Goal: Task Accomplishment & Management: Use online tool/utility

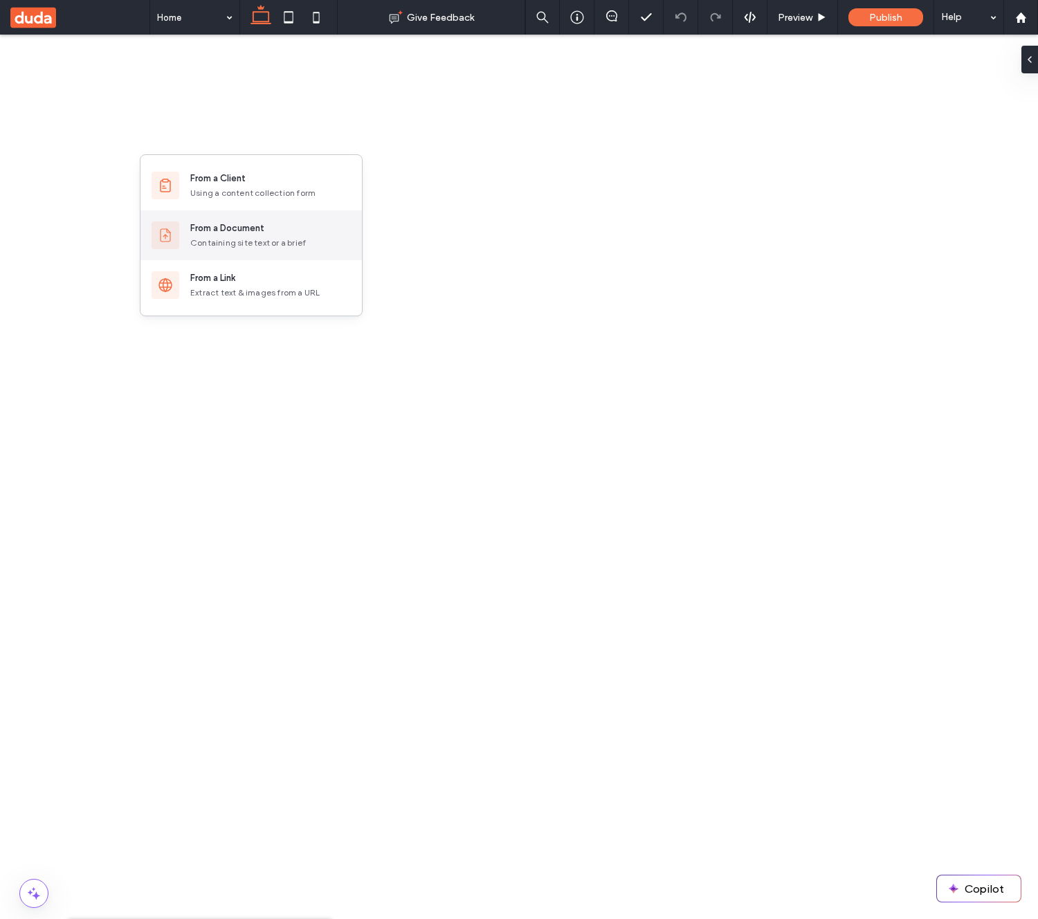
click at [239, 248] on div "Containing site text or a brief" at bounding box center [270, 243] width 161 height 12
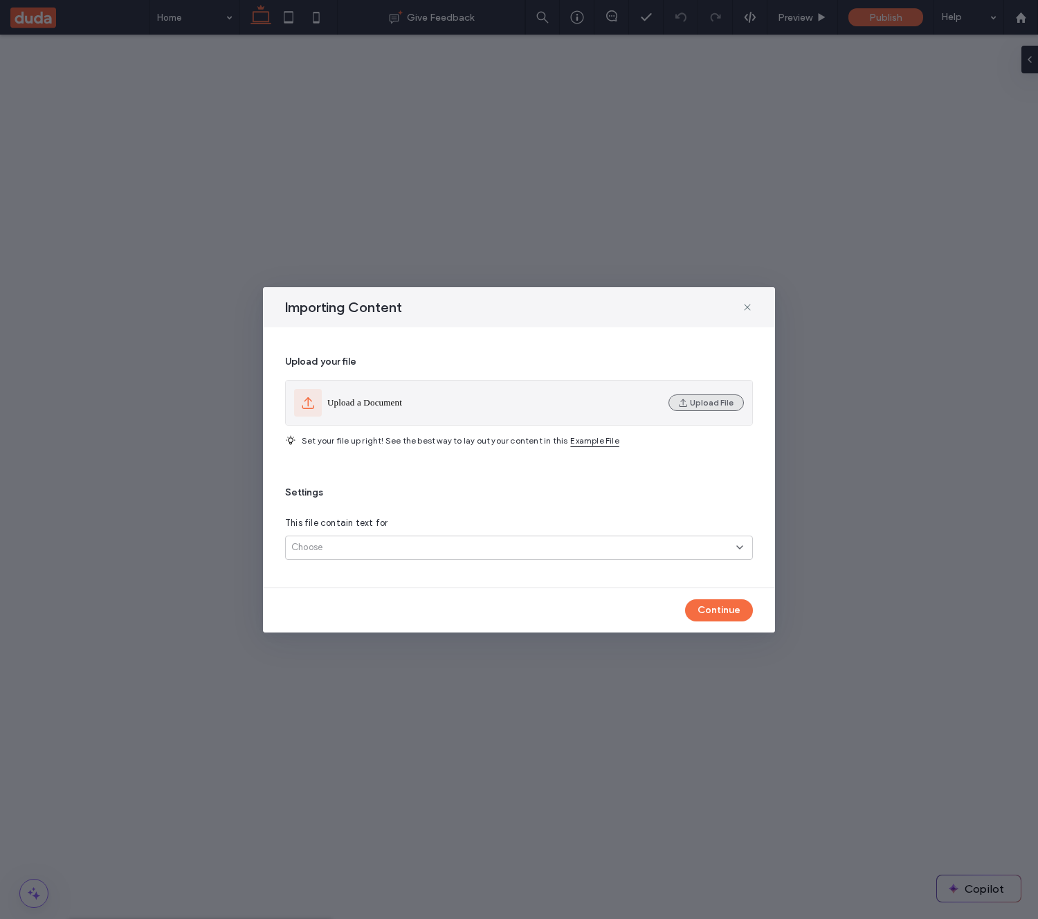
click at [697, 406] on button "Upload File" at bounding box center [705, 402] width 75 height 17
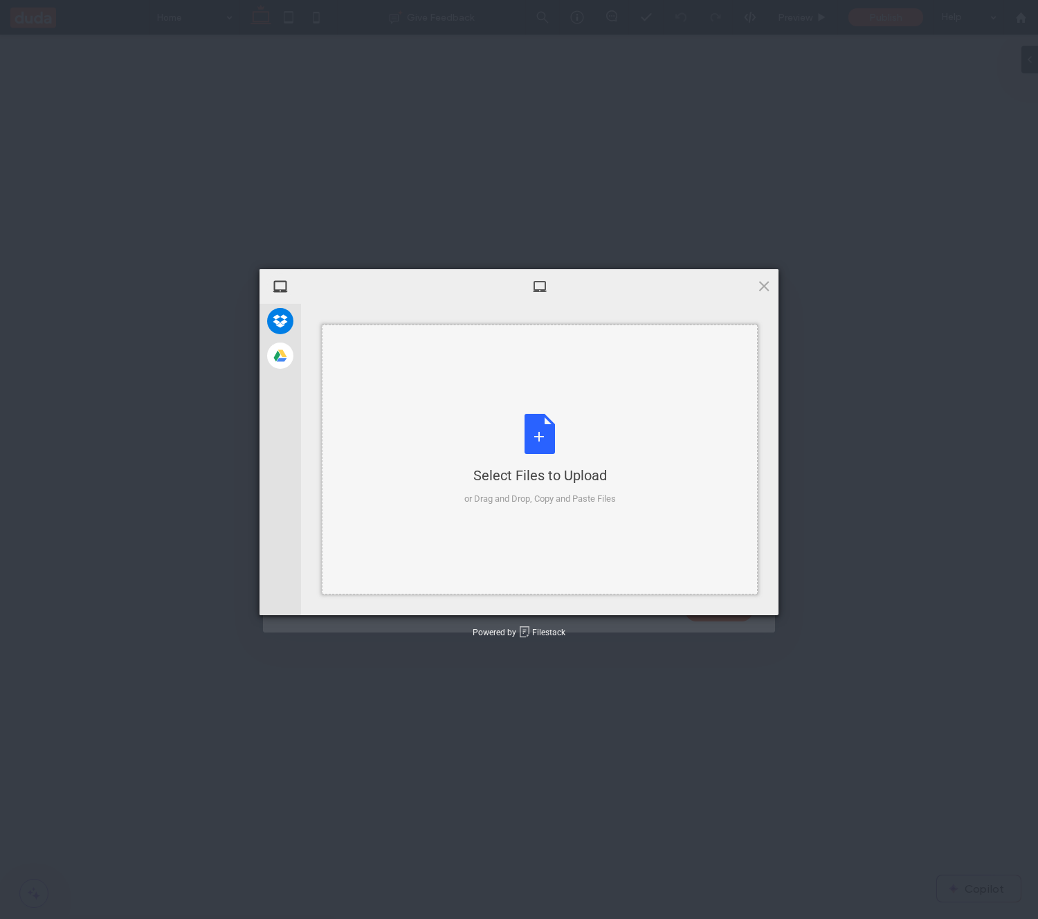
click at [554, 423] on div "Select Files to Upload or Drag and Drop, Copy and Paste Files" at bounding box center [540, 460] width 152 height 92
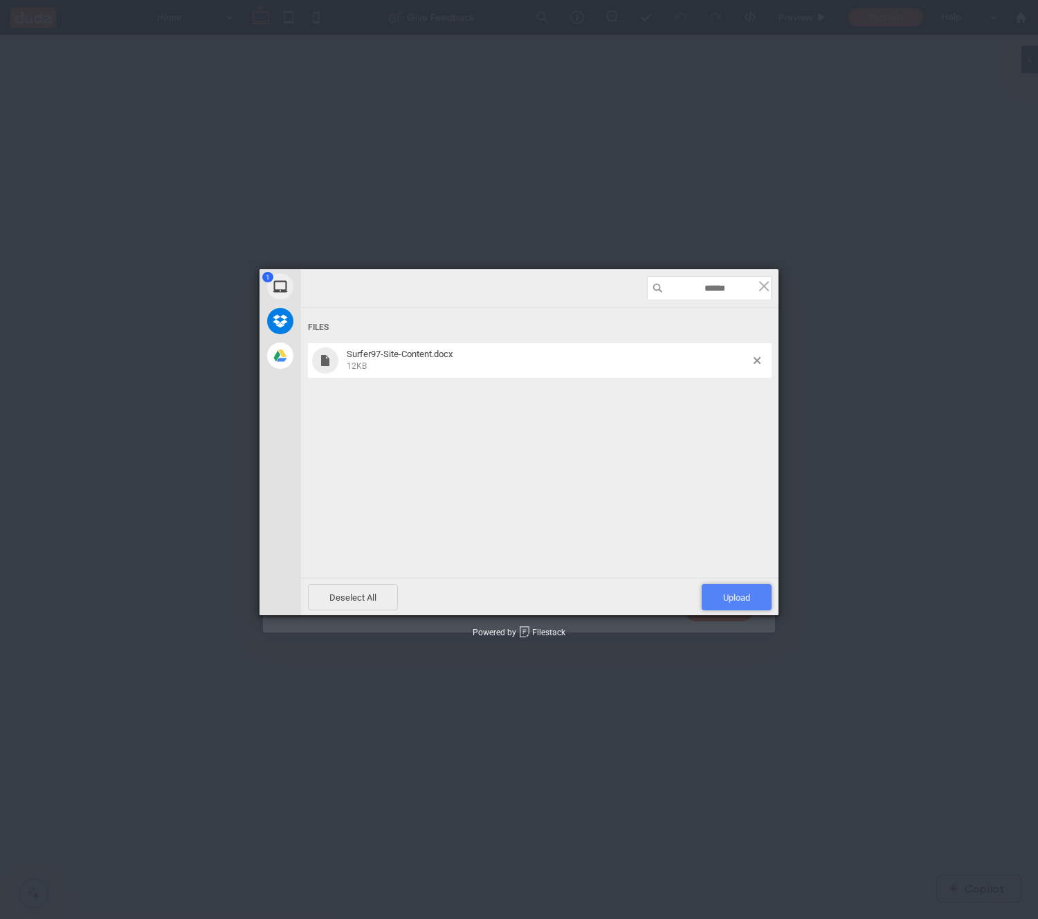
click at [737, 596] on span "Upload 1" at bounding box center [736, 597] width 27 height 10
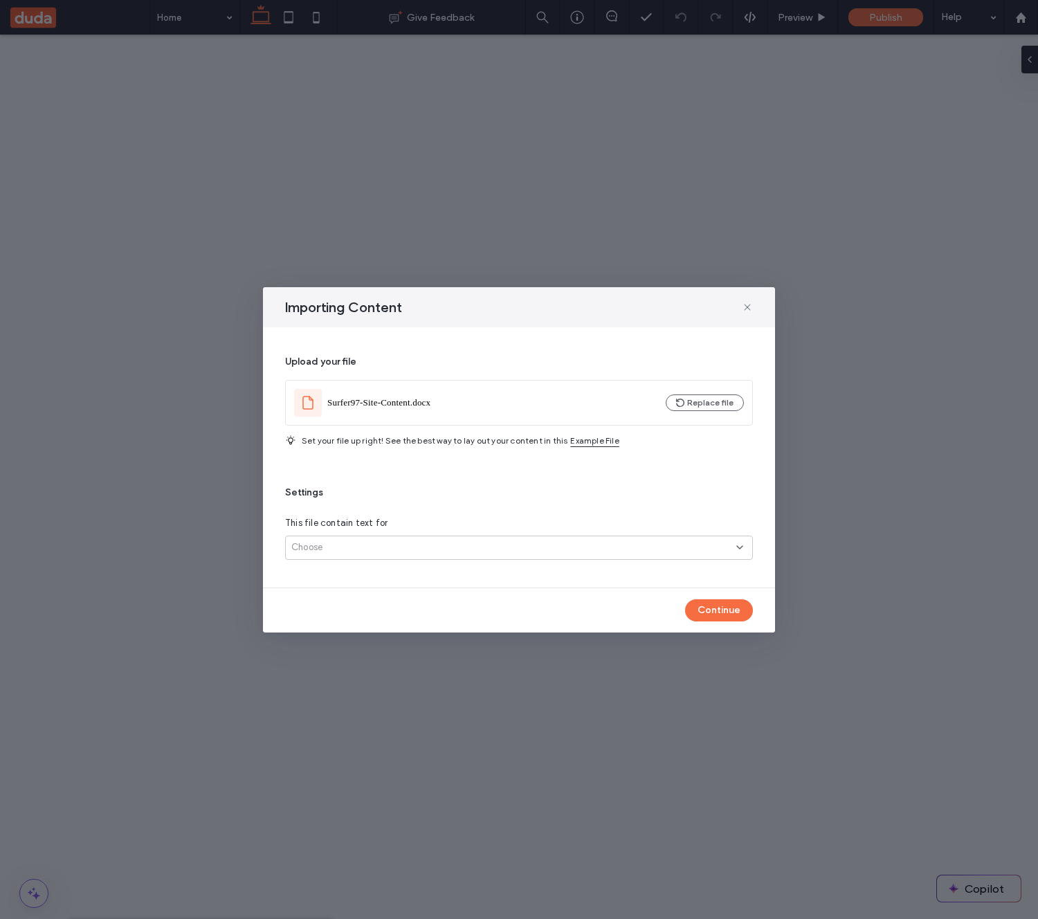
click at [484, 549] on div "Choose" at bounding box center [513, 547] width 445 height 14
click at [482, 588] on div "Several pages" at bounding box center [519, 596] width 466 height 24
click at [715, 614] on button "Continue" at bounding box center [719, 610] width 68 height 22
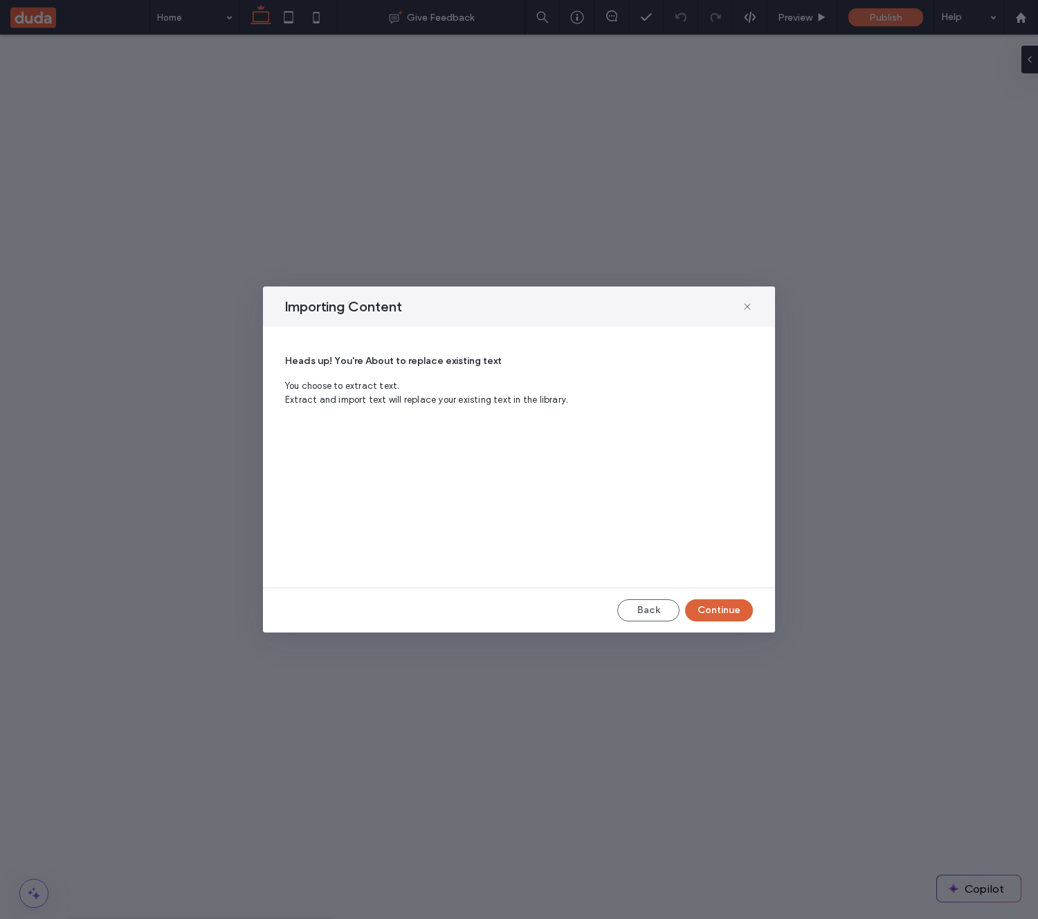
click at [715, 614] on button "Continue" at bounding box center [719, 610] width 68 height 22
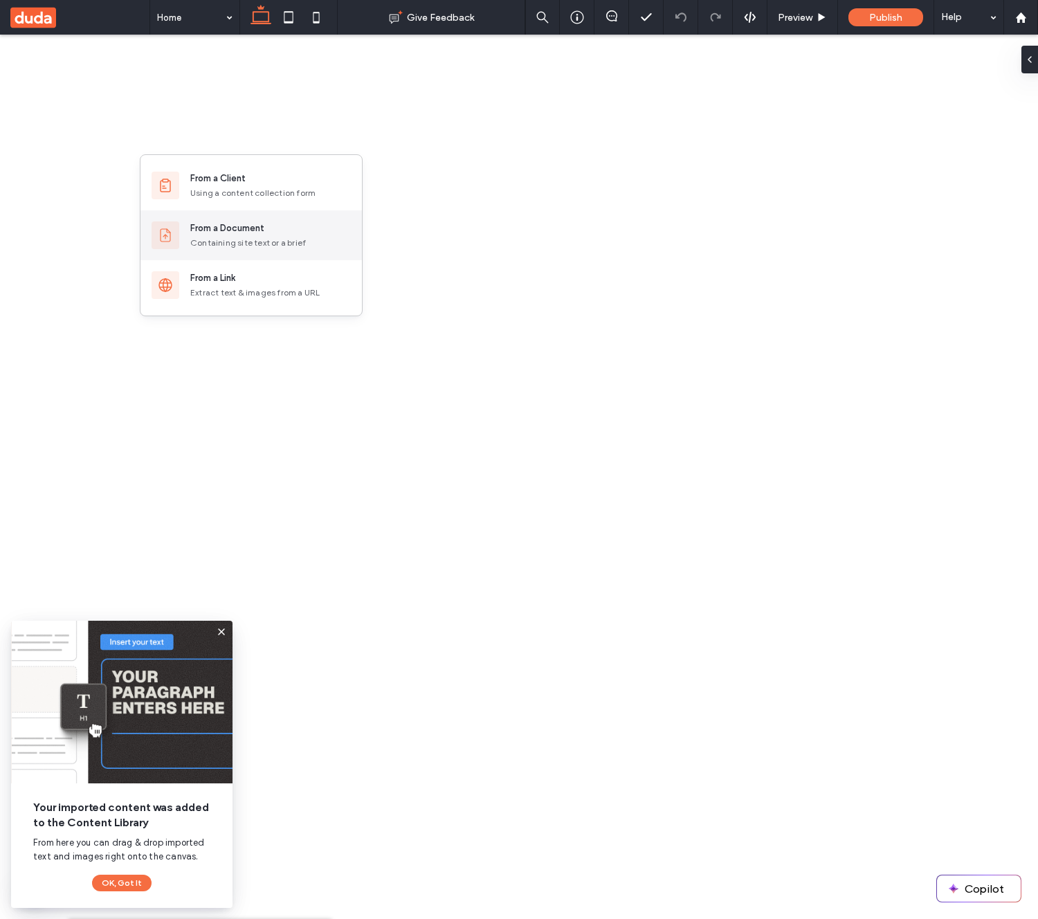
click at [225, 248] on div "Containing site text or a brief" at bounding box center [270, 243] width 161 height 12
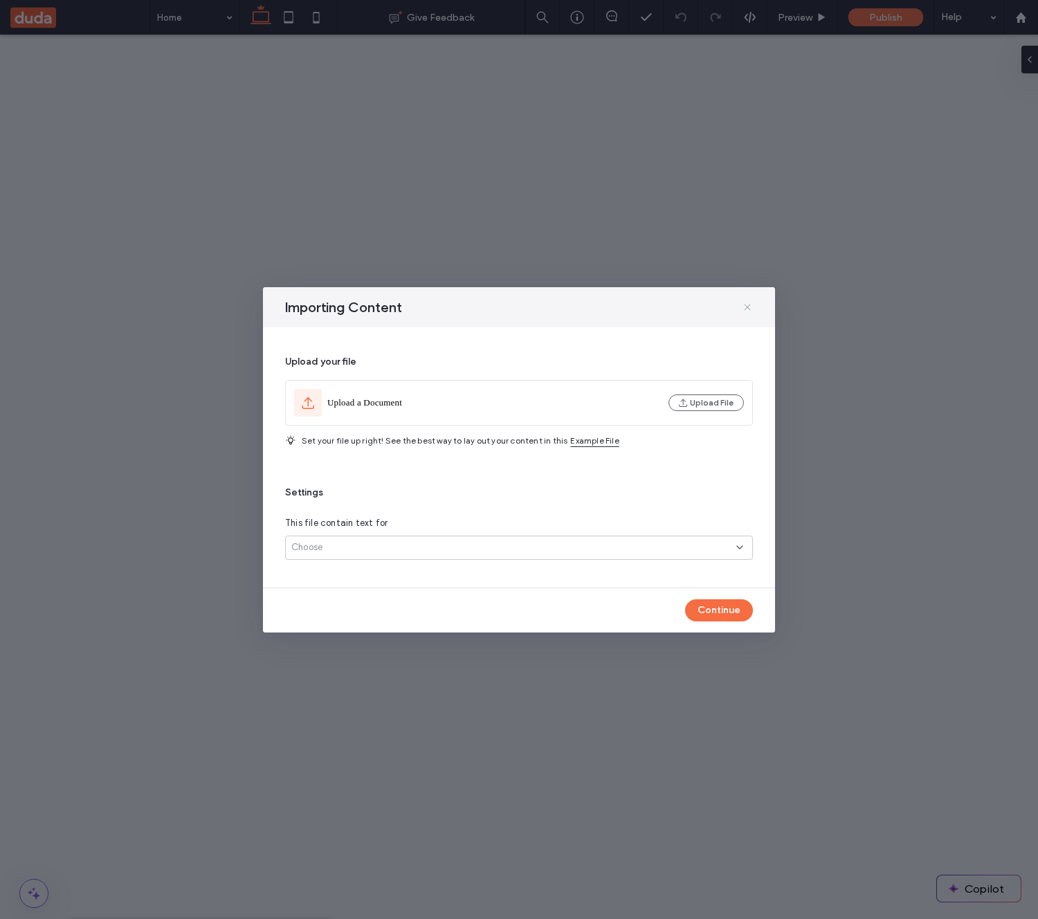
click at [749, 309] on icon at bounding box center [747, 307] width 11 height 11
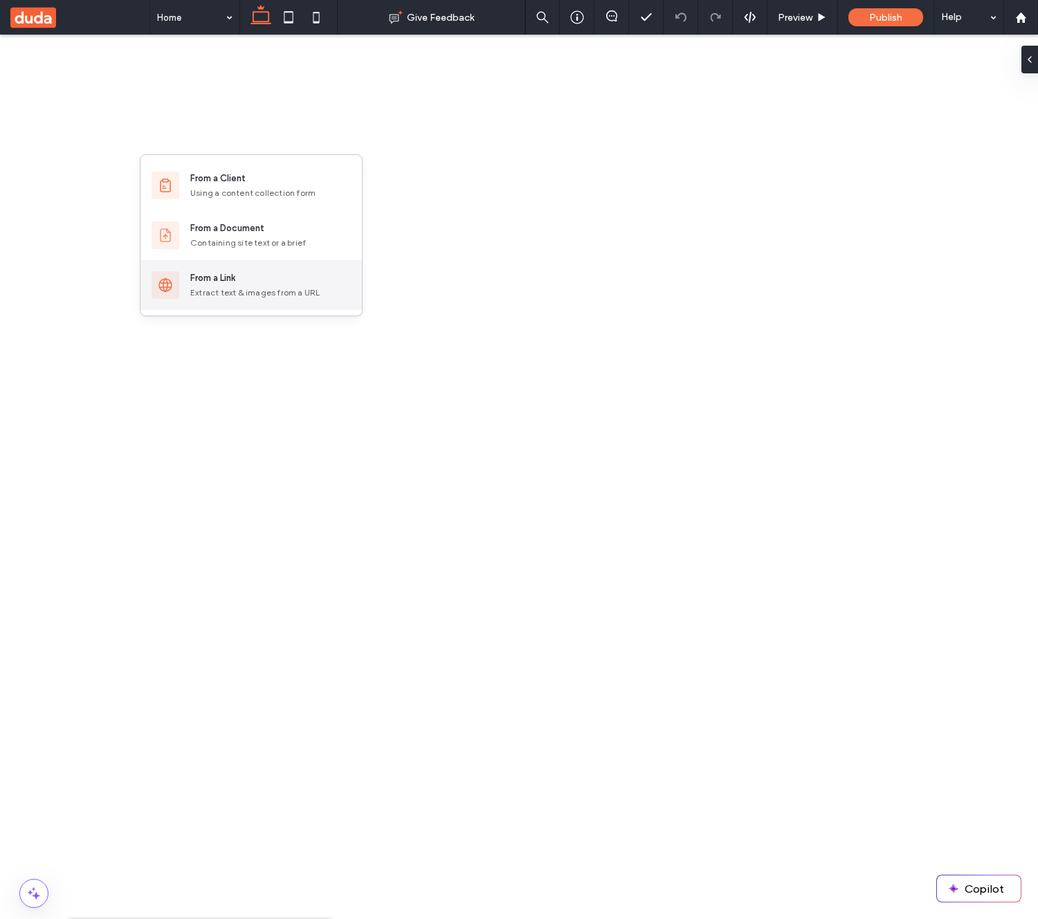
click at [240, 284] on div "From a Link" at bounding box center [270, 278] width 161 height 14
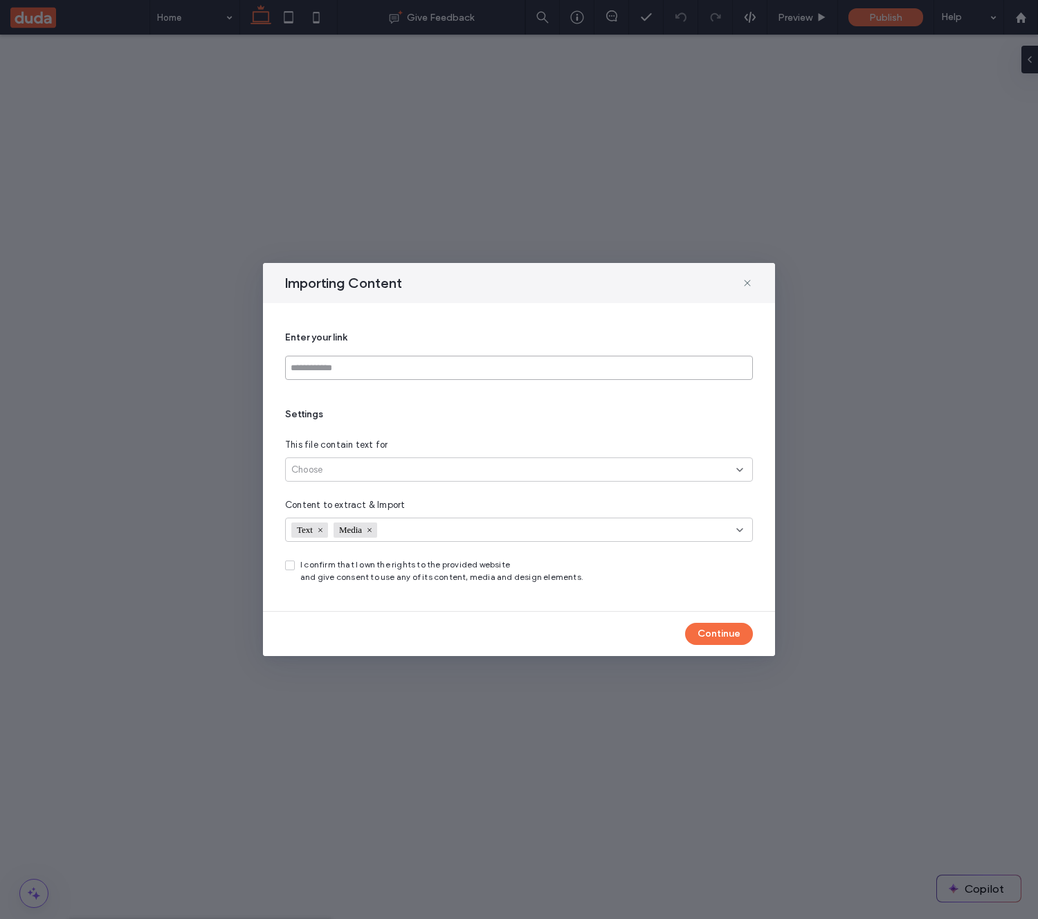
click at [445, 368] on input at bounding box center [519, 368] width 468 height 24
paste input "**********"
type input "**********"
click at [432, 464] on div "Choose" at bounding box center [513, 470] width 445 height 14
click at [382, 496] on div "Link’s exact page" at bounding box center [519, 494] width 466 height 24
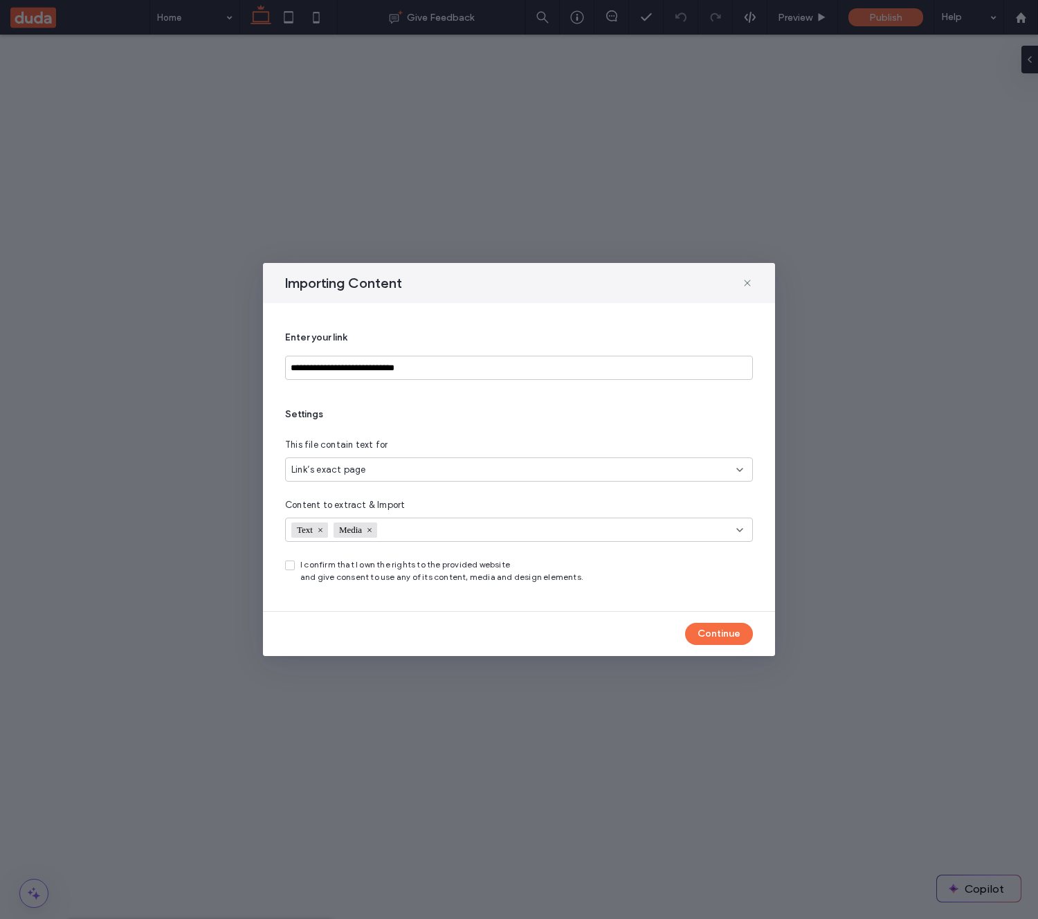
click at [386, 471] on div "Link’s exact page" at bounding box center [513, 470] width 445 height 14
click at [414, 435] on div "Settings This file contain text for Link’s exact page Content to extract & Impo…" at bounding box center [519, 496] width 468 height 176
click at [288, 567] on icon at bounding box center [290, 565] width 6 height 4
click at [729, 632] on button "Continue" at bounding box center [719, 634] width 68 height 22
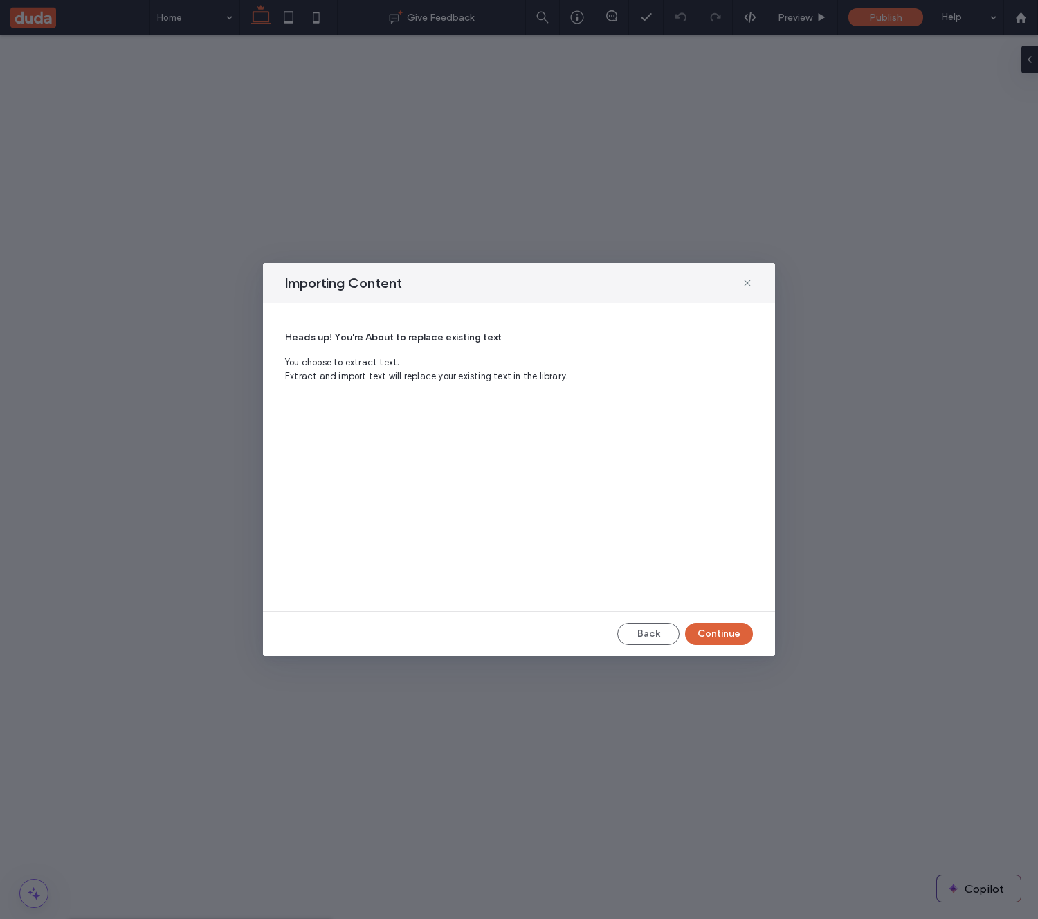
click at [724, 628] on button "Continue" at bounding box center [719, 634] width 68 height 22
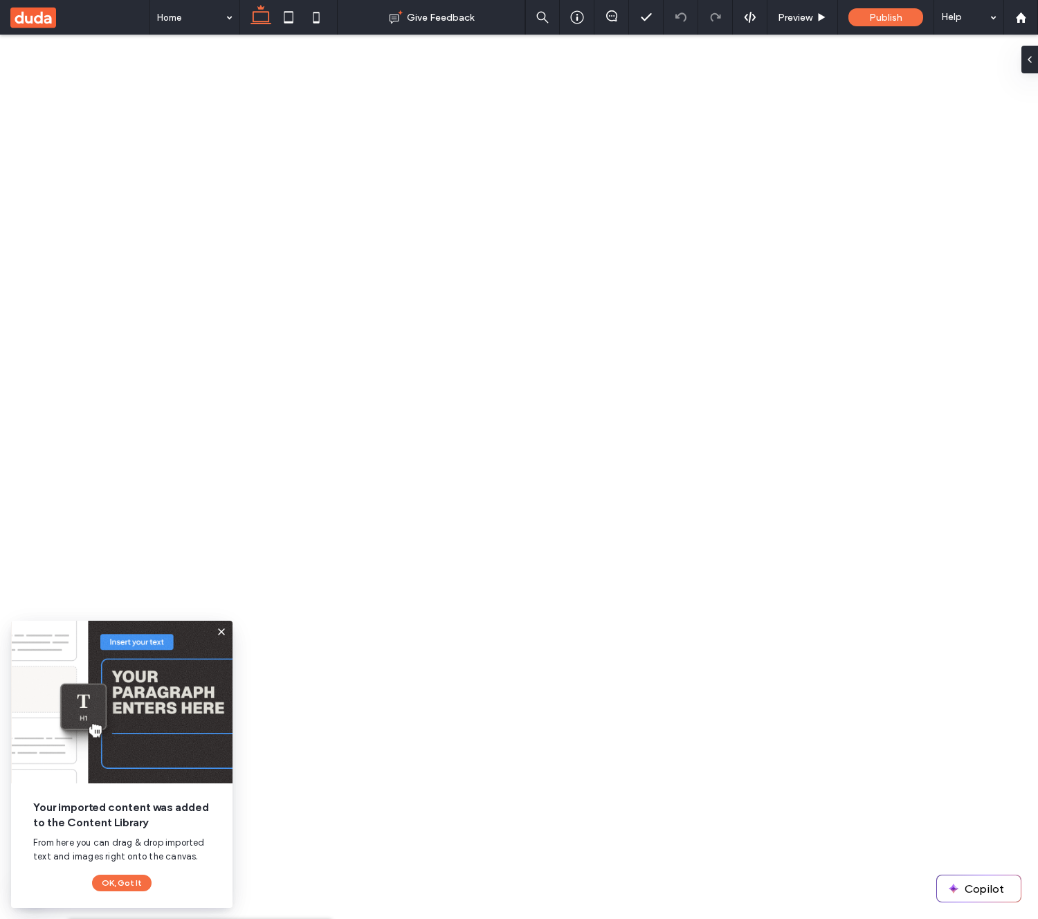
click at [230, 918] on div "Content Library" at bounding box center [199, 937] width 263 height 37
